Goal: Find specific page/section

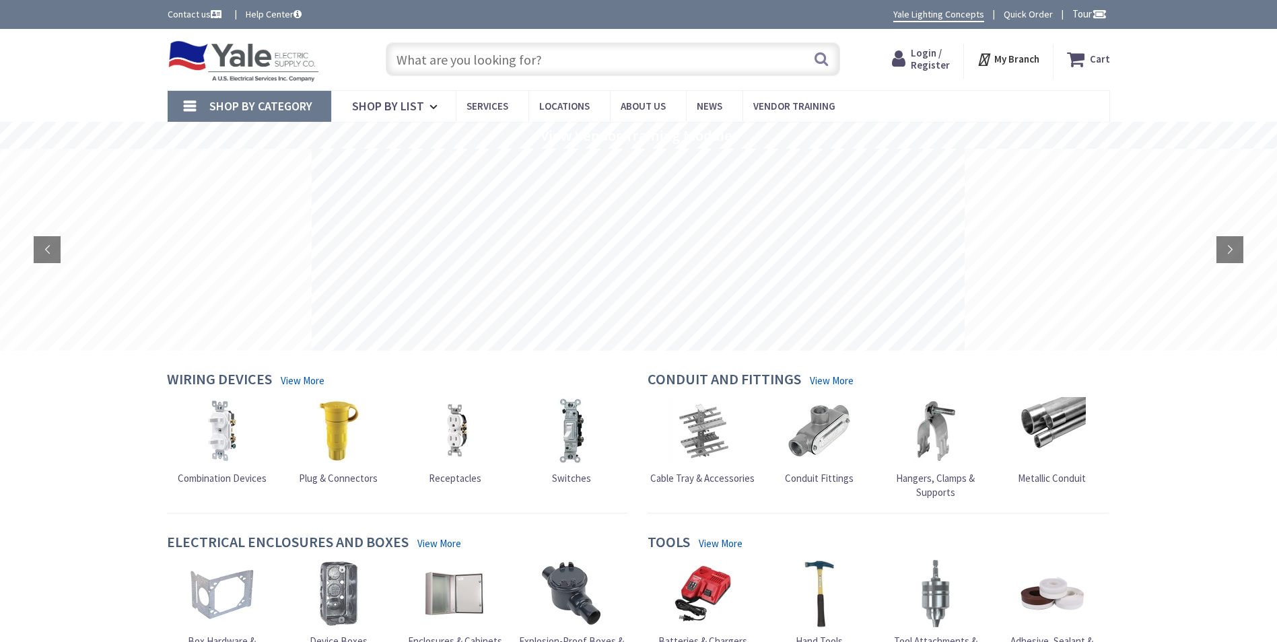
drag, startPoint x: 0, startPoint y: 0, endPoint x: 493, endPoint y: 58, distance: 496.0
click at [493, 58] on input "text" at bounding box center [613, 59] width 454 height 34
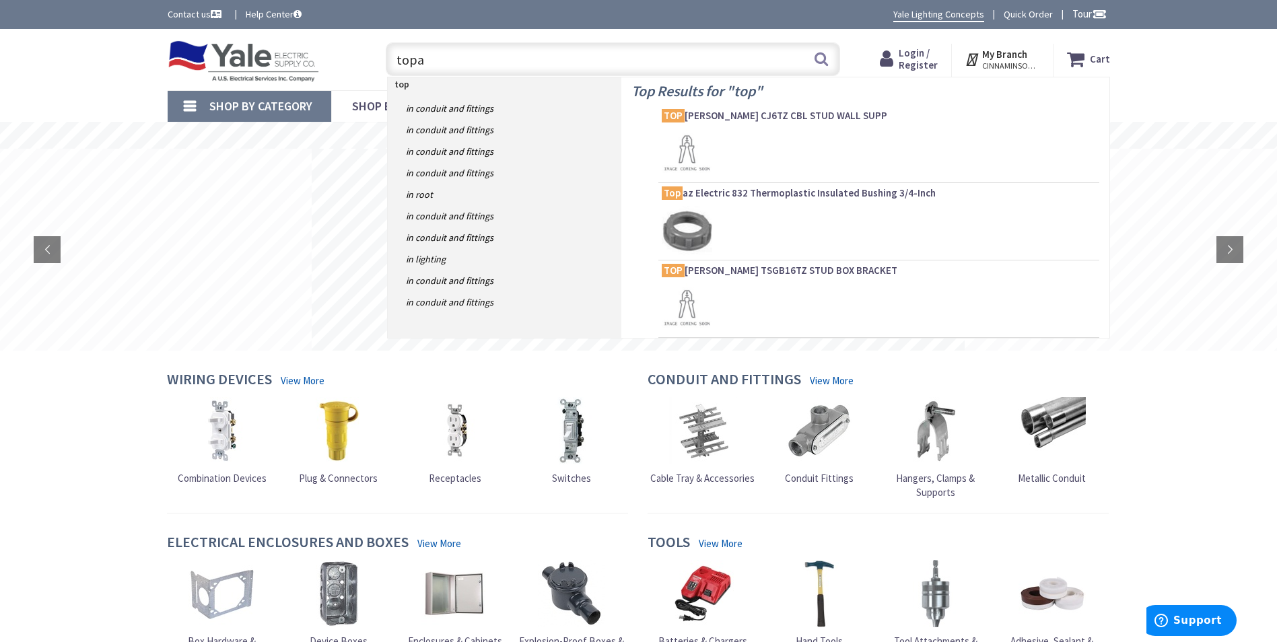
type input "topaz"
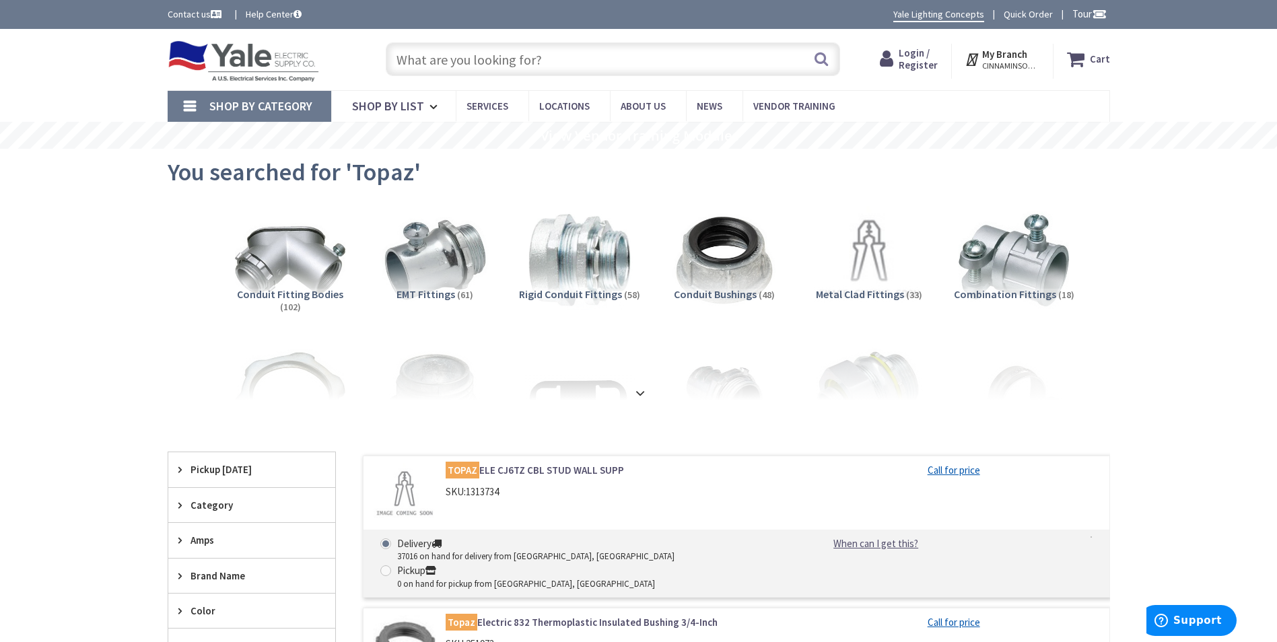
click at [421, 62] on input "text" at bounding box center [613, 59] width 454 height 34
paste input "F-CPS/60W/50K/BZ"
type input "F-CPS/60W/50K/BZ"
